Goal: Task Accomplishment & Management: Complete application form

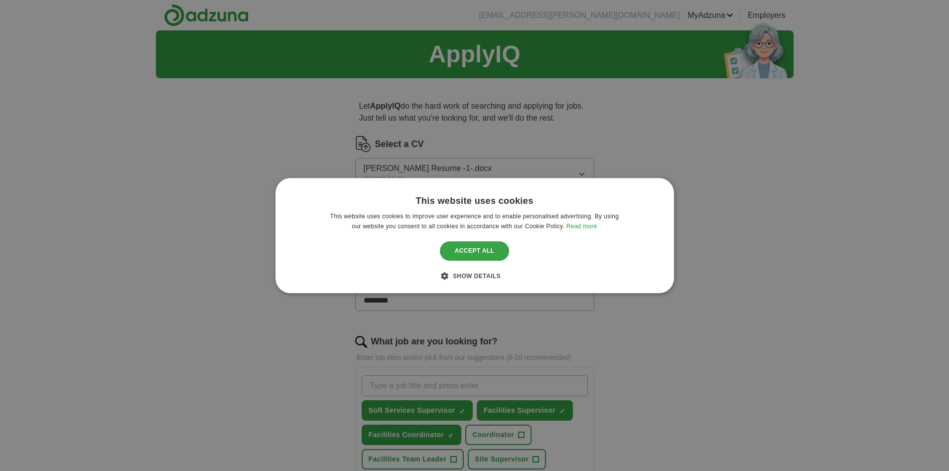
click at [478, 253] on div "Accept all" at bounding box center [475, 251] width 70 height 19
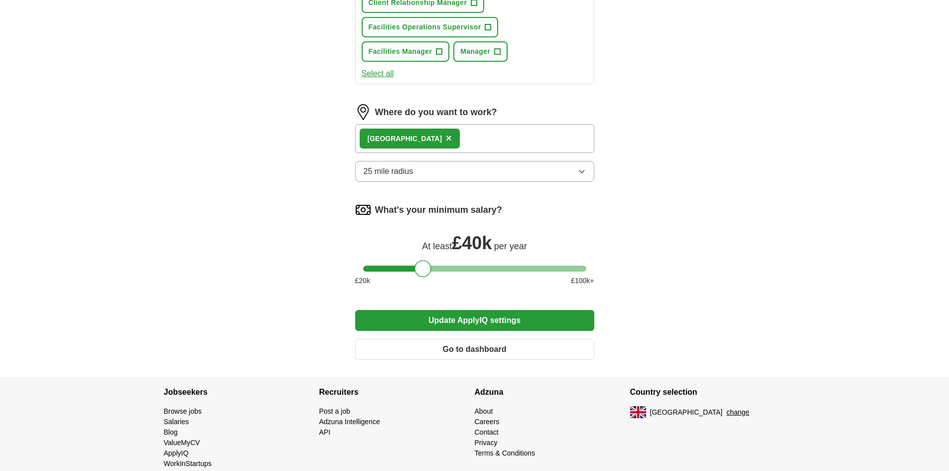
scroll to position [547, 0]
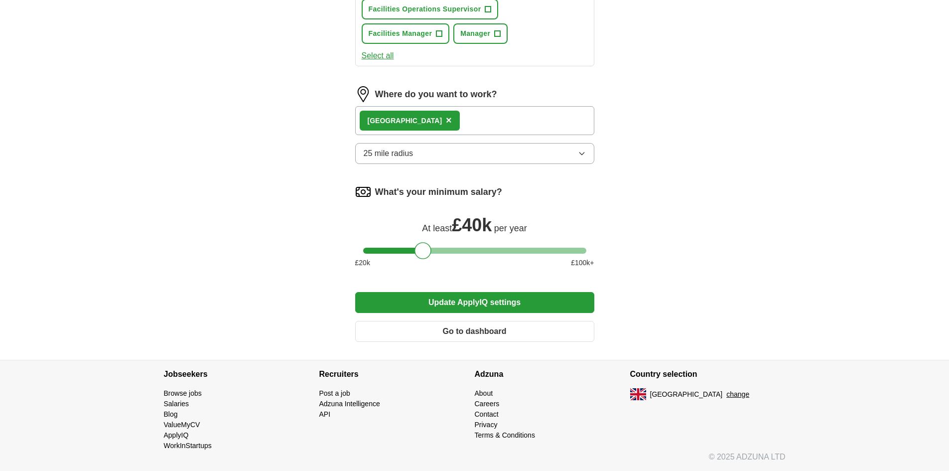
click at [463, 301] on button "Update ApplyIQ settings" at bounding box center [474, 302] width 239 height 21
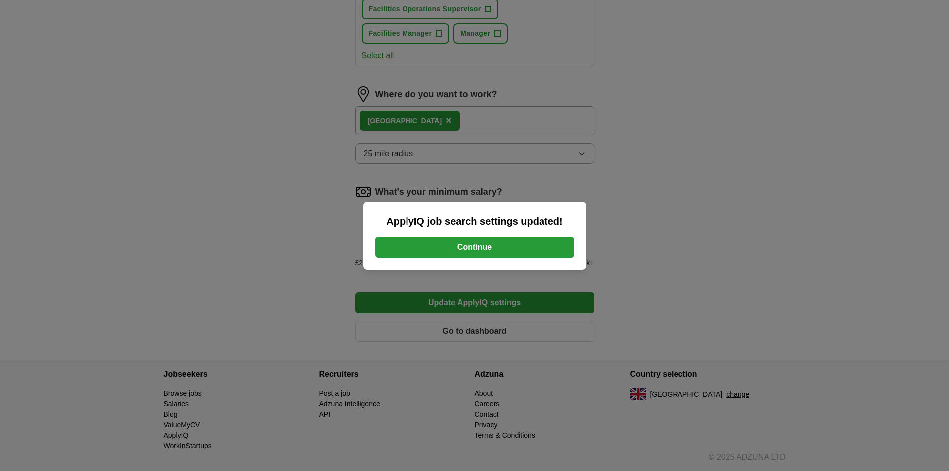
click at [470, 250] on button "Continue" at bounding box center [474, 247] width 199 height 21
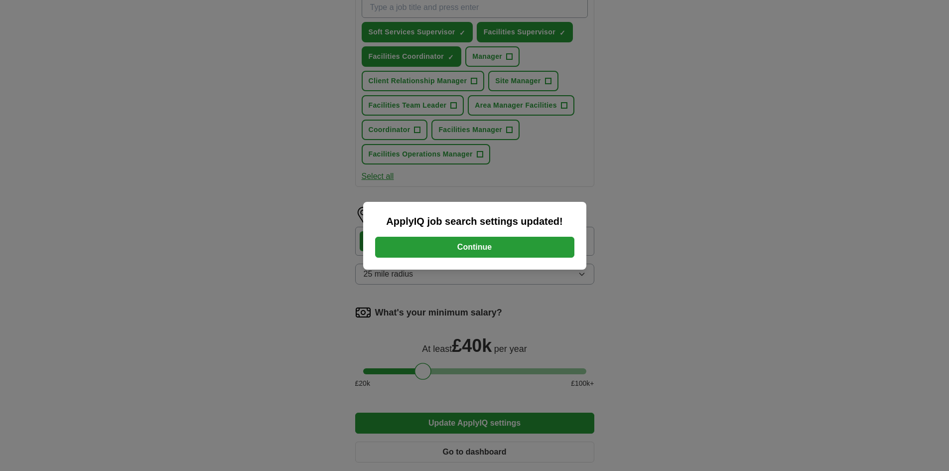
click at [553, 244] on button "Continue" at bounding box center [474, 247] width 199 height 21
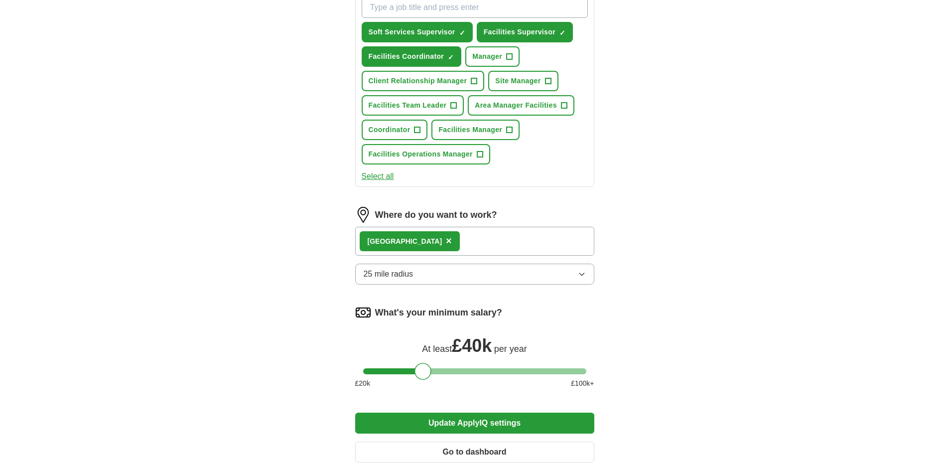
click at [486, 420] on button "Update ApplyIQ settings" at bounding box center [474, 422] width 239 height 21
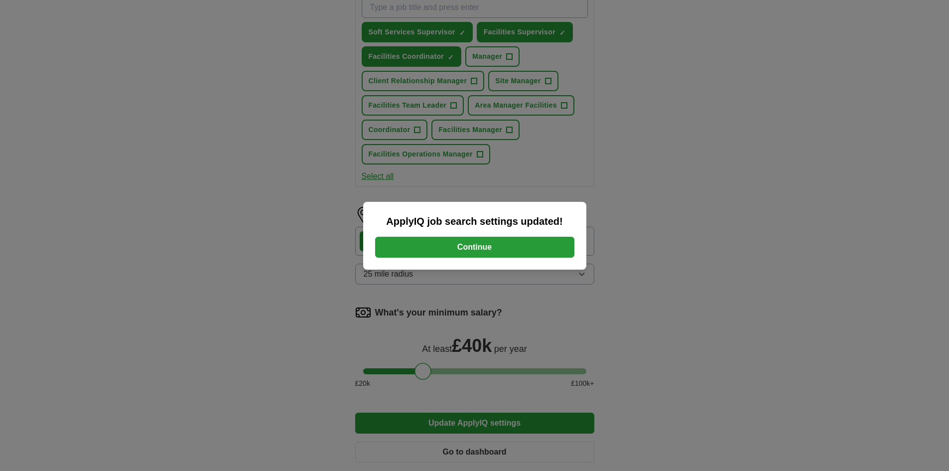
click at [475, 246] on button "Continue" at bounding box center [474, 247] width 199 height 21
